Goal: Entertainment & Leisure: Browse casually

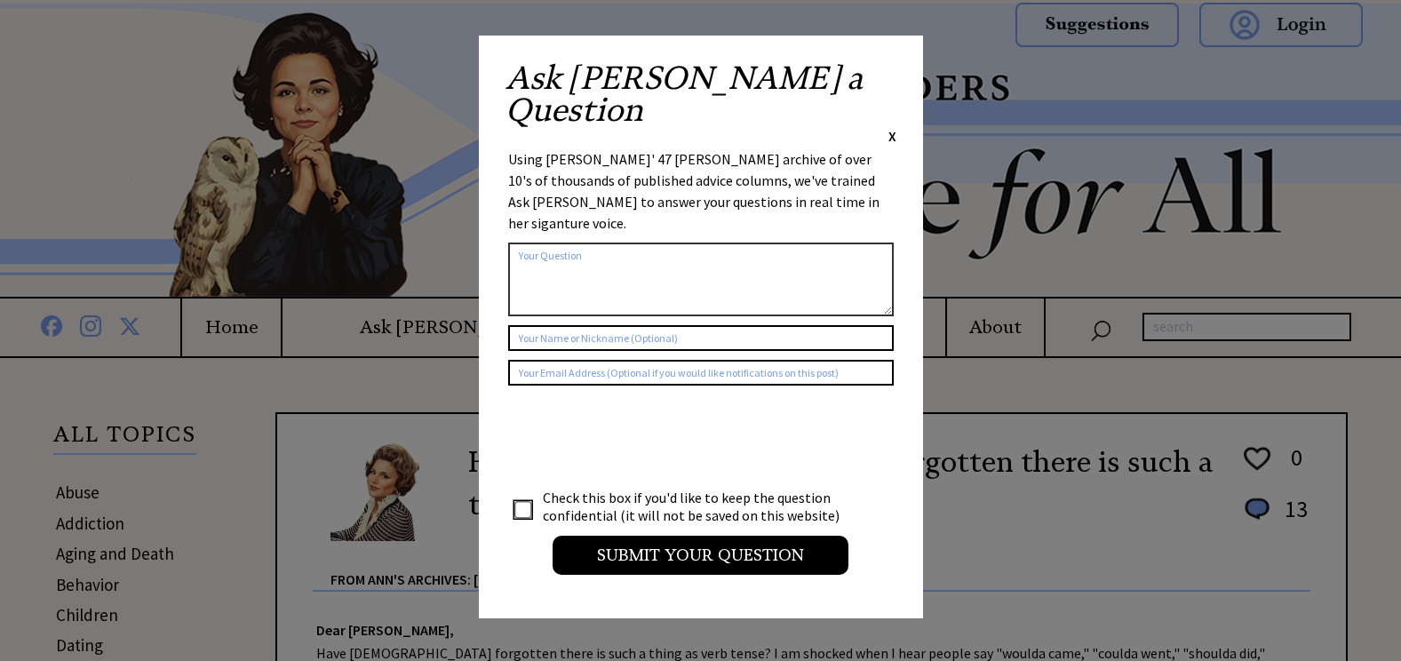
click at [893, 127] on span "X" at bounding box center [892, 136] width 8 height 18
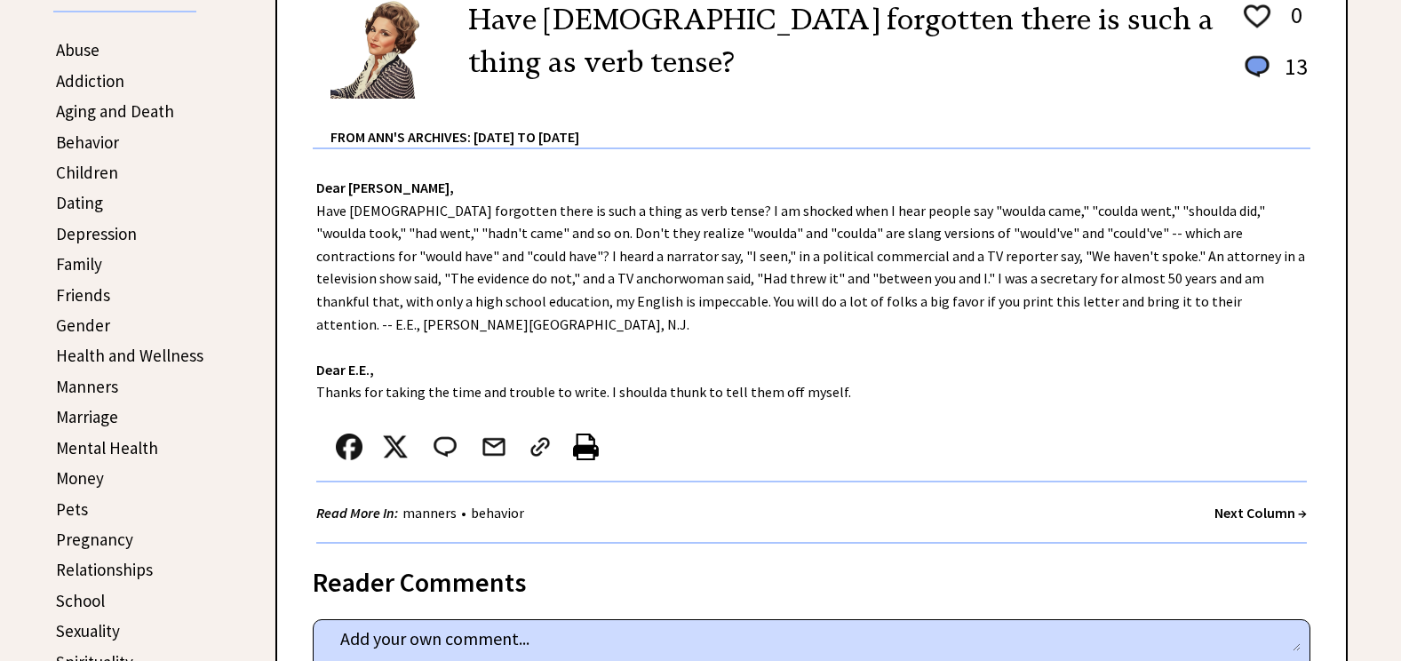
scroll to position [444, 0]
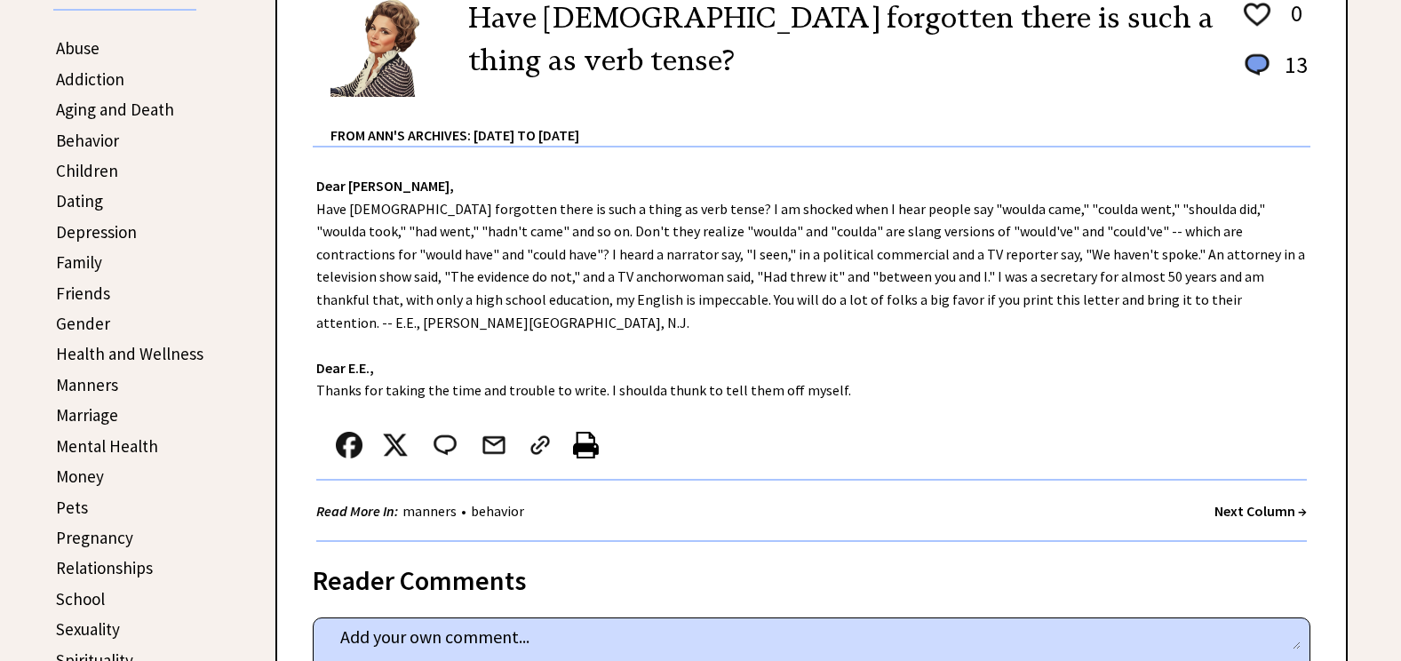
click at [1246, 502] on strong "Next Column →" at bounding box center [1260, 511] width 92 height 18
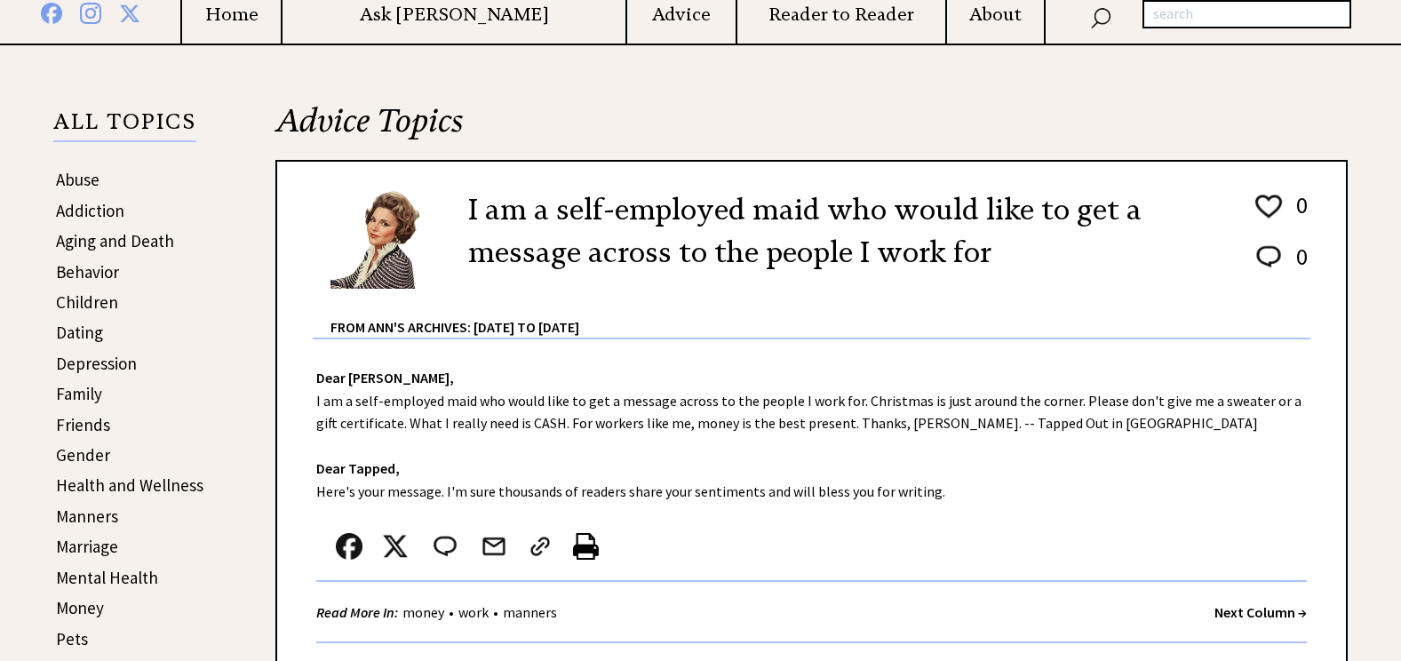
scroll to position [355, 0]
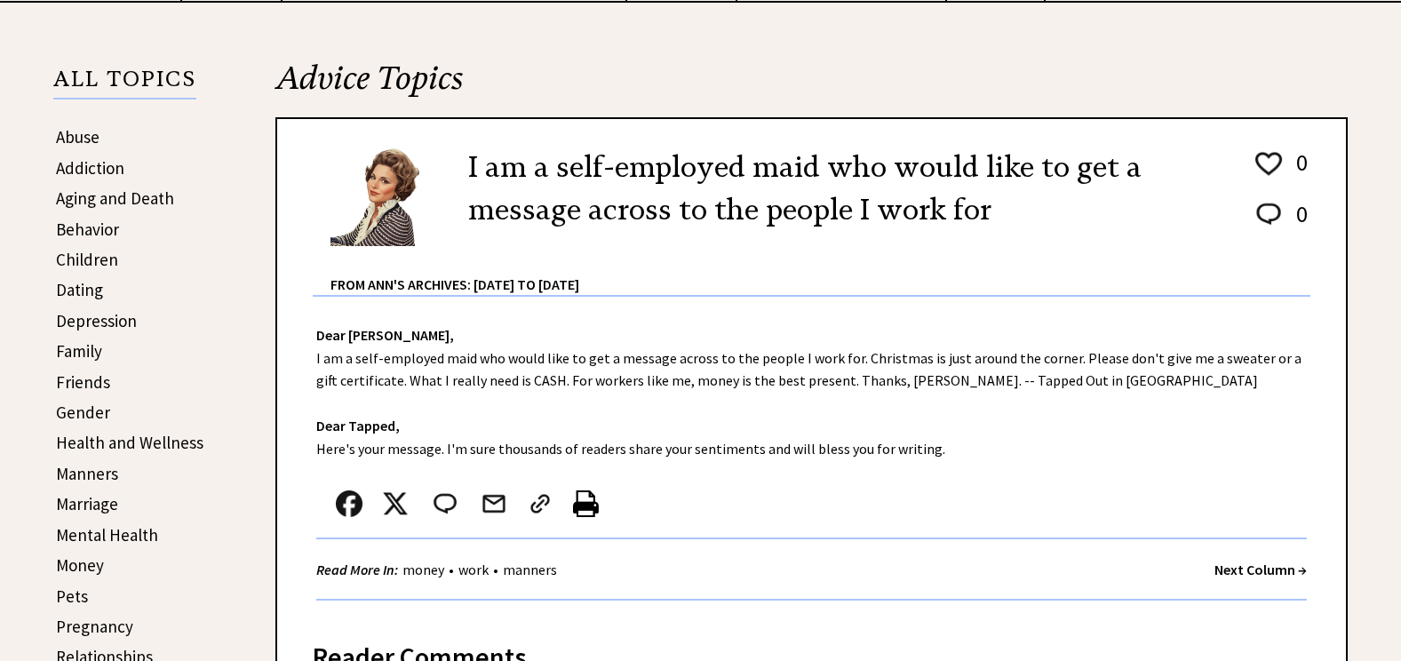
click at [1257, 568] on strong "Next Column →" at bounding box center [1260, 569] width 92 height 18
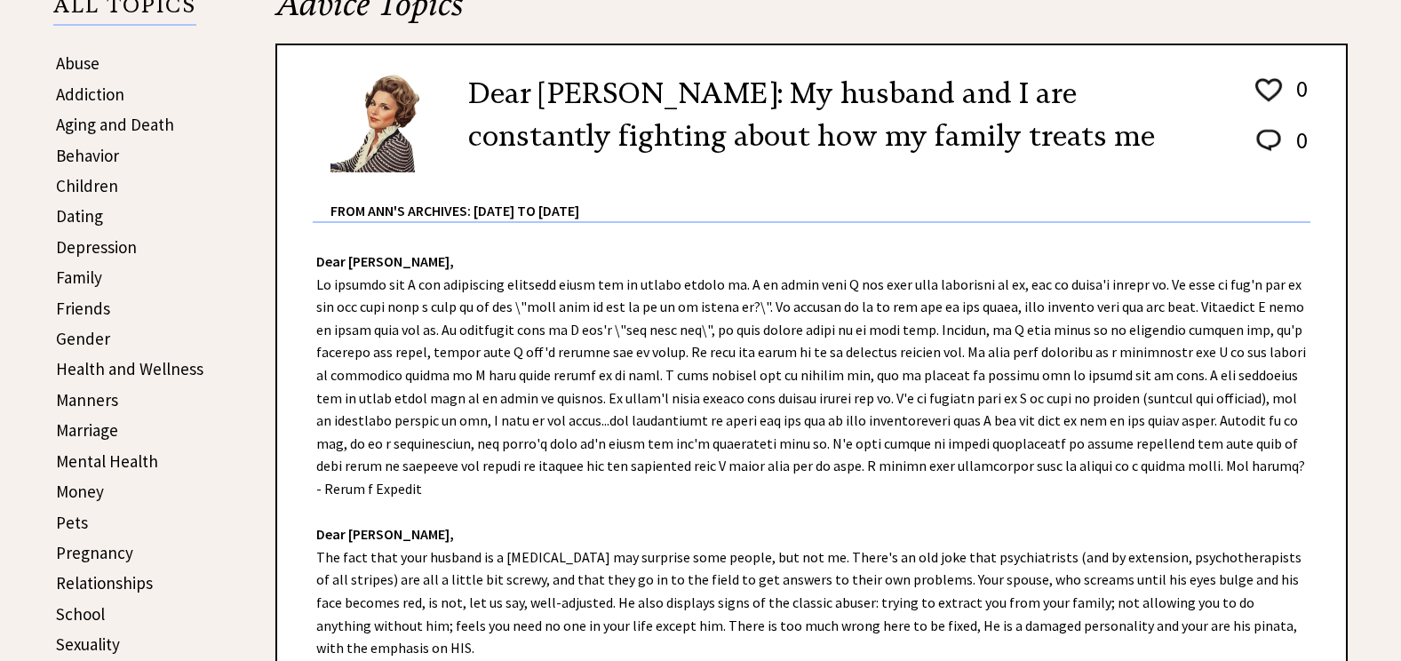
scroll to position [444, 0]
